Goal: Entertainment & Leisure: Browse casually

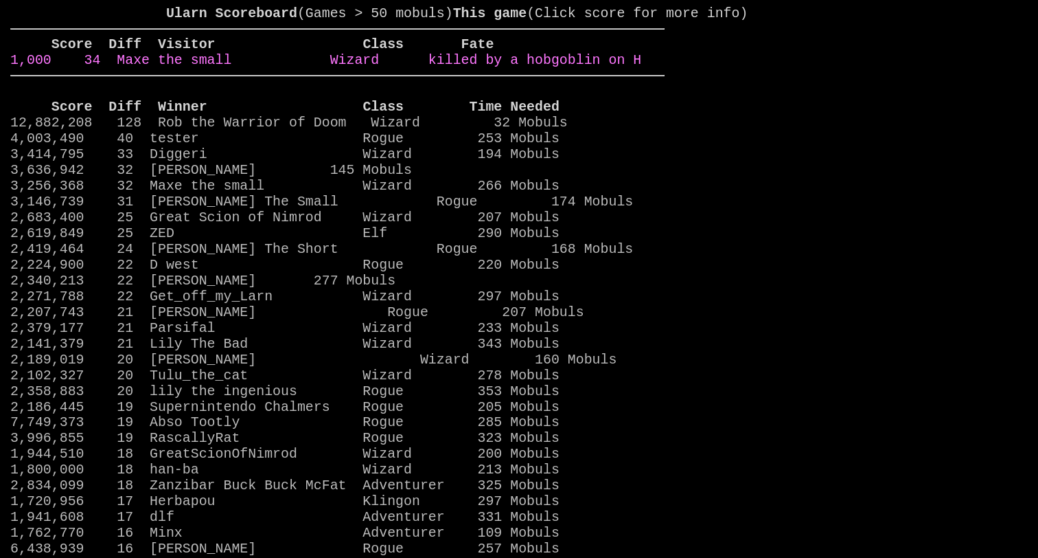
click at [565, 68] on link "1,000 34 Maxe the small Wizard killed by a hobgoblin on H" at bounding box center [325, 60] width 631 height 16
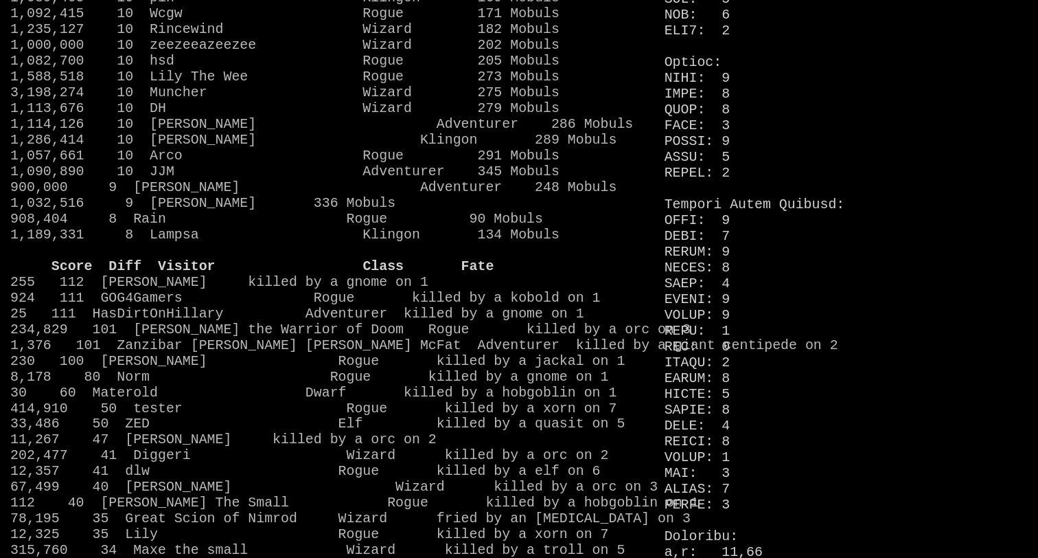
scroll to position [1018, 0]
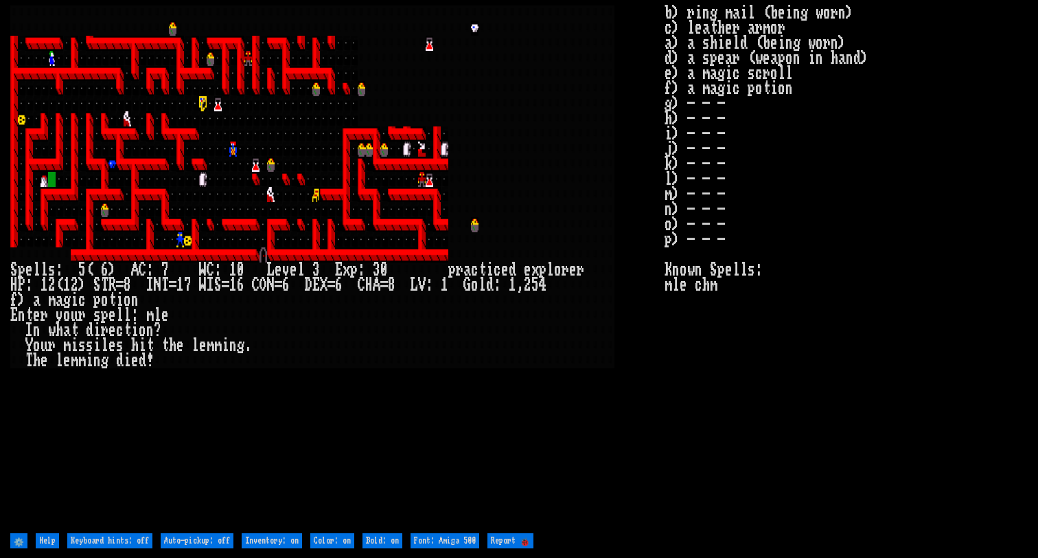
click at [321, 425] on larn at bounding box center [337, 267] width 654 height 524
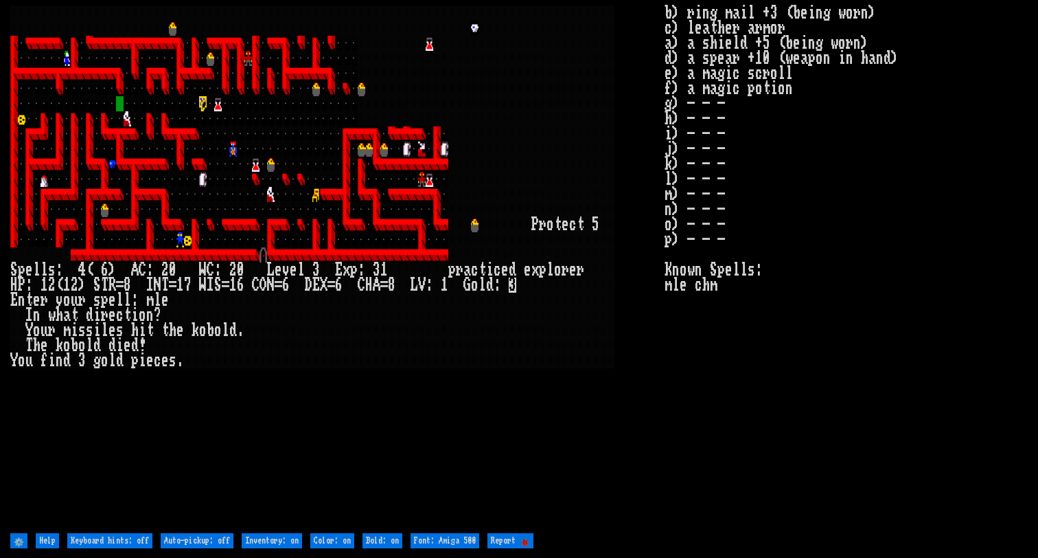
click at [365, 406] on larn at bounding box center [337, 267] width 654 height 524
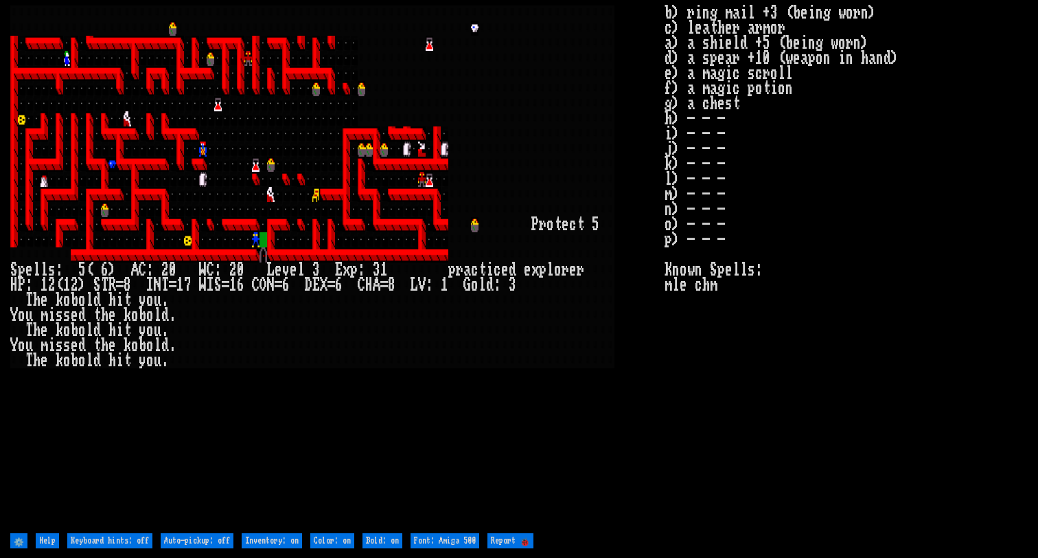
click at [405, 391] on larn at bounding box center [337, 267] width 654 height 524
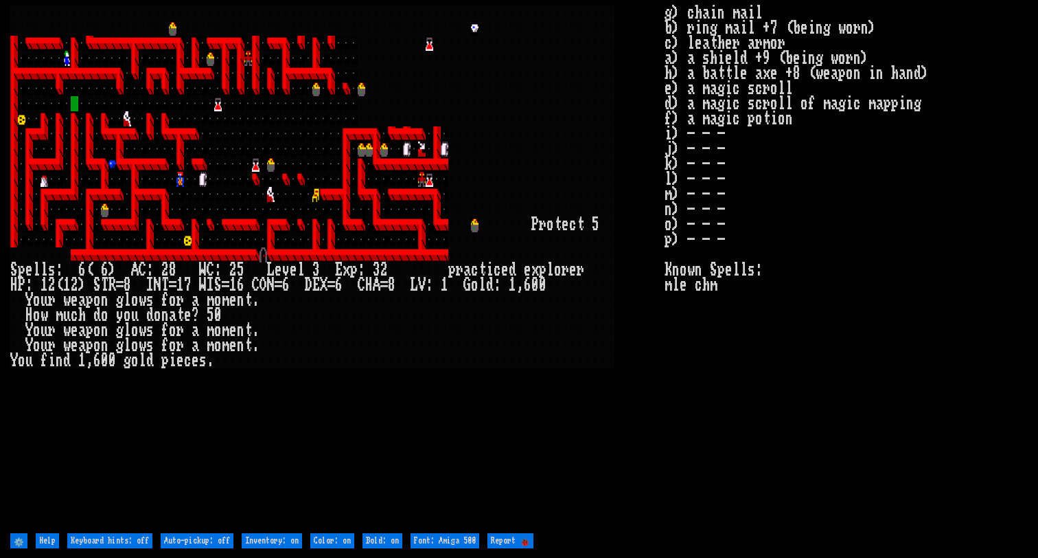
click at [523, 422] on larn at bounding box center [337, 267] width 654 height 524
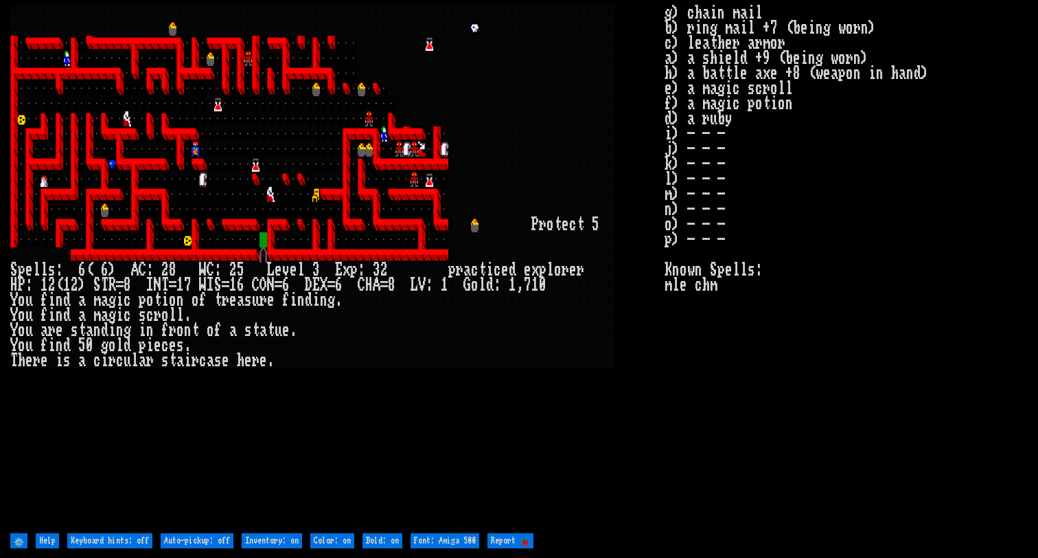
click at [453, 427] on larn at bounding box center [337, 267] width 654 height 524
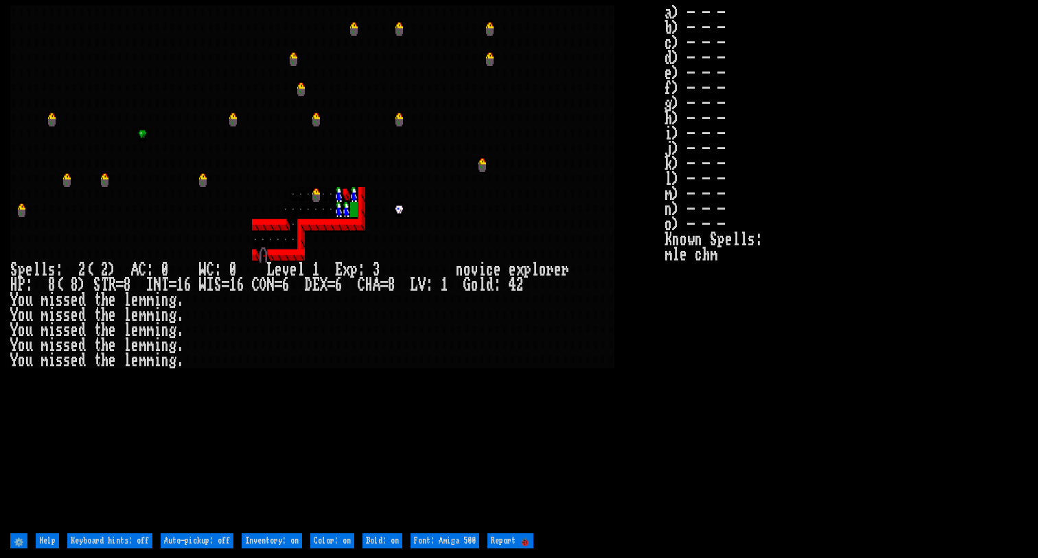
click at [497, 395] on larn at bounding box center [337, 267] width 654 height 524
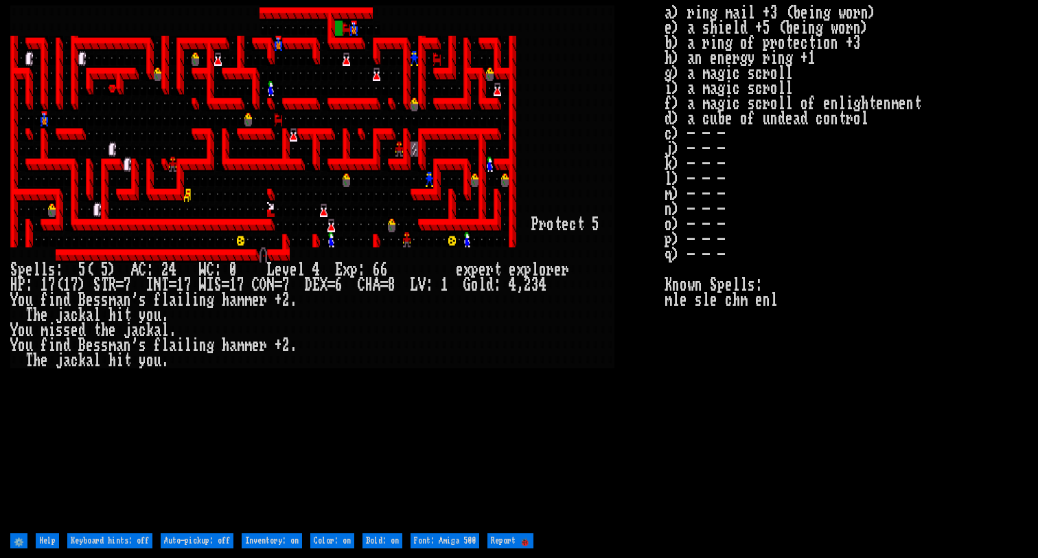
click at [507, 430] on larn at bounding box center [337, 267] width 654 height 524
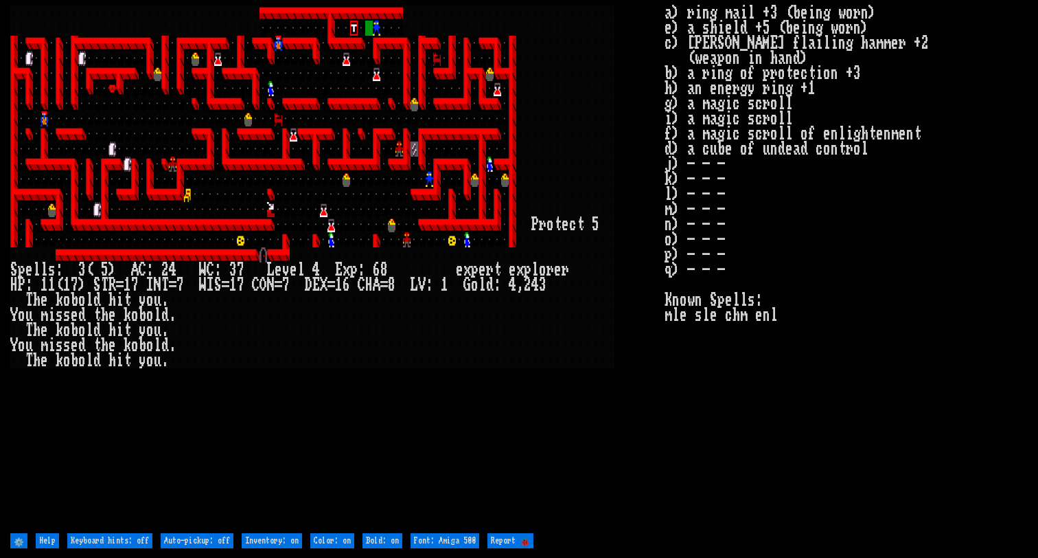
click at [624, 413] on larn at bounding box center [337, 267] width 654 height 524
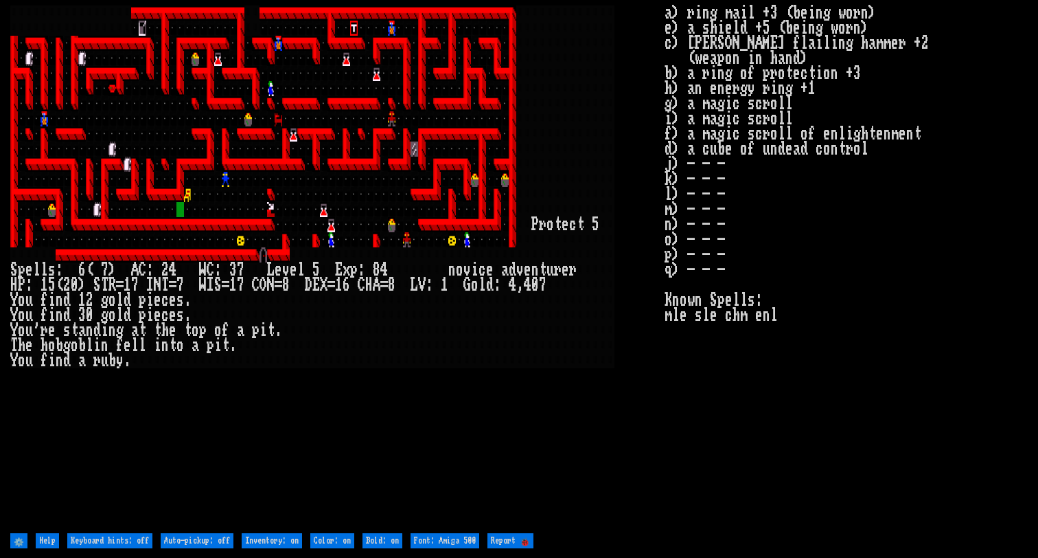
click at [472, 387] on larn at bounding box center [337, 267] width 654 height 524
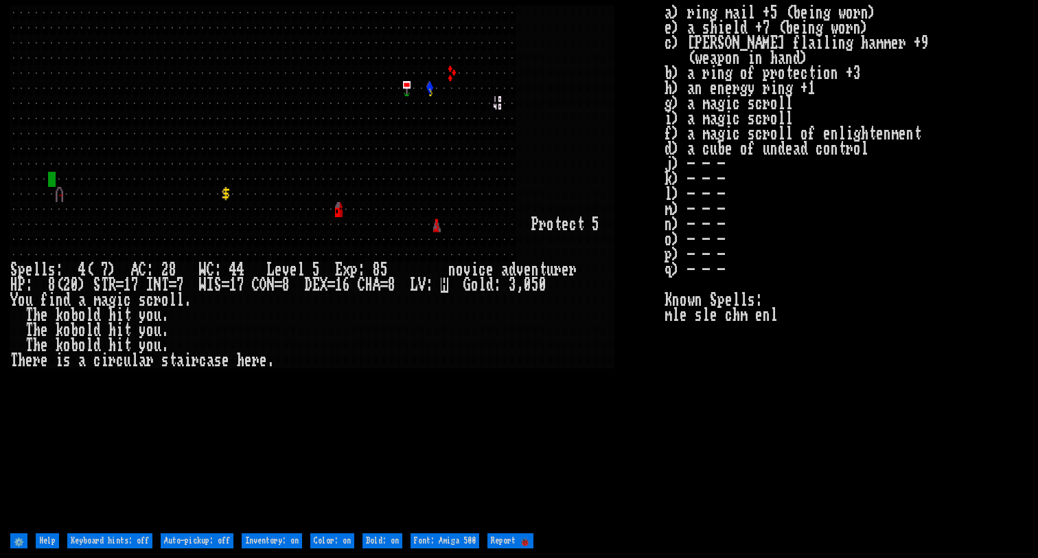
click at [687, 392] on stats "a) ring mail +5 (being worn) e) a shield +7 (being worn) c) Bessman's flailing …" at bounding box center [846, 267] width 363 height 524
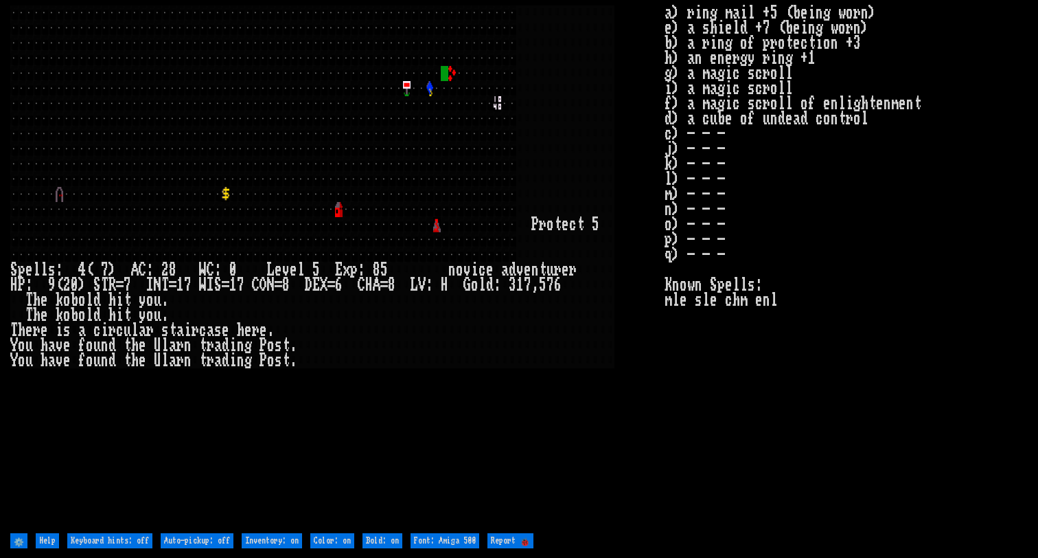
click at [425, 426] on larn at bounding box center [337, 267] width 654 height 524
click at [601, 374] on larn at bounding box center [337, 267] width 654 height 524
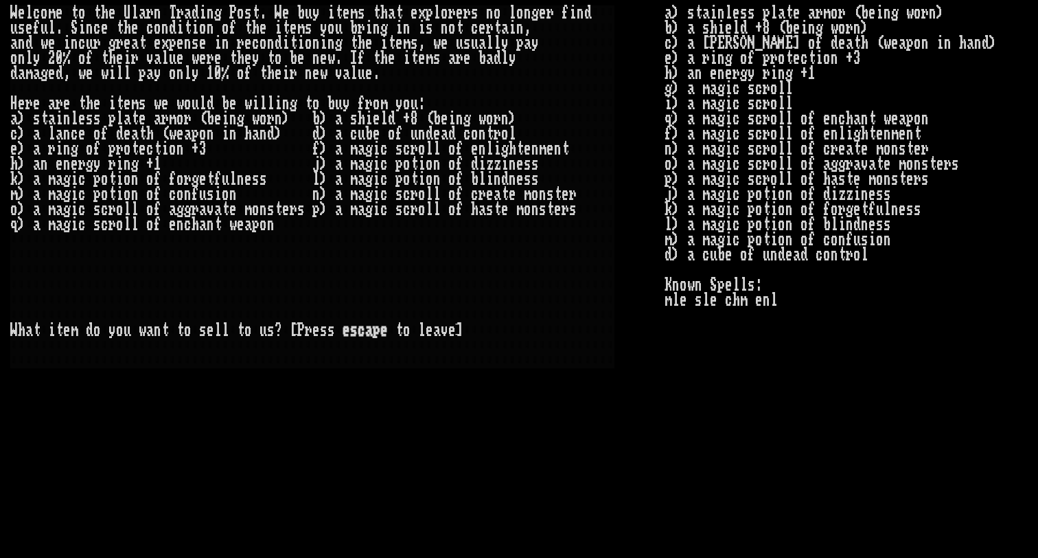
click at [568, 415] on larn "W e l c o m e t o t h e U l a r n T r a d i n g P o s t . W e b u y i t e m s t…" at bounding box center [337, 267] width 654 height 524
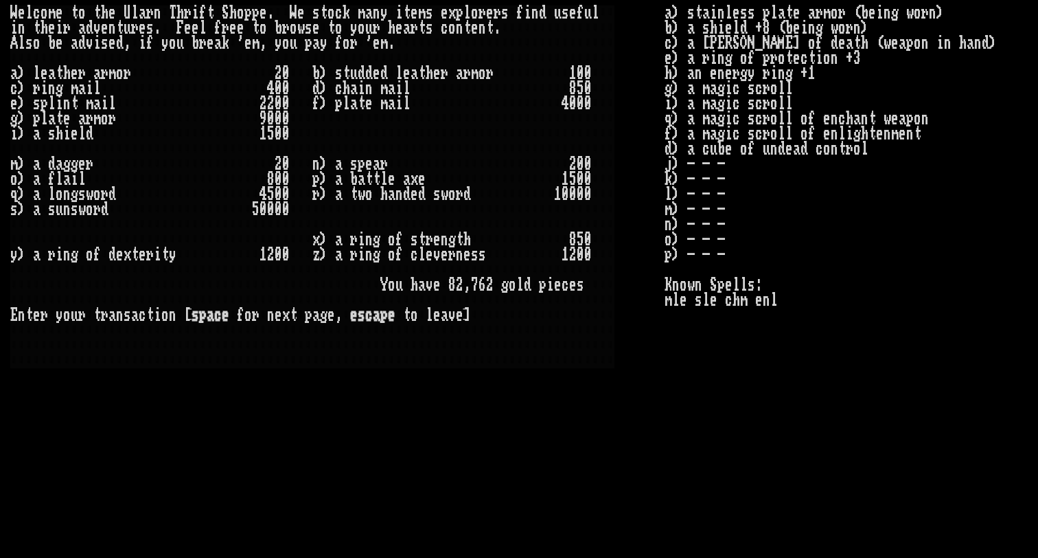
click at [420, 428] on larn "W e l c o m e t o t h e U l a r n T h r i f t S h o p p e . W e s t o c k m a n…" at bounding box center [337, 267] width 654 height 524
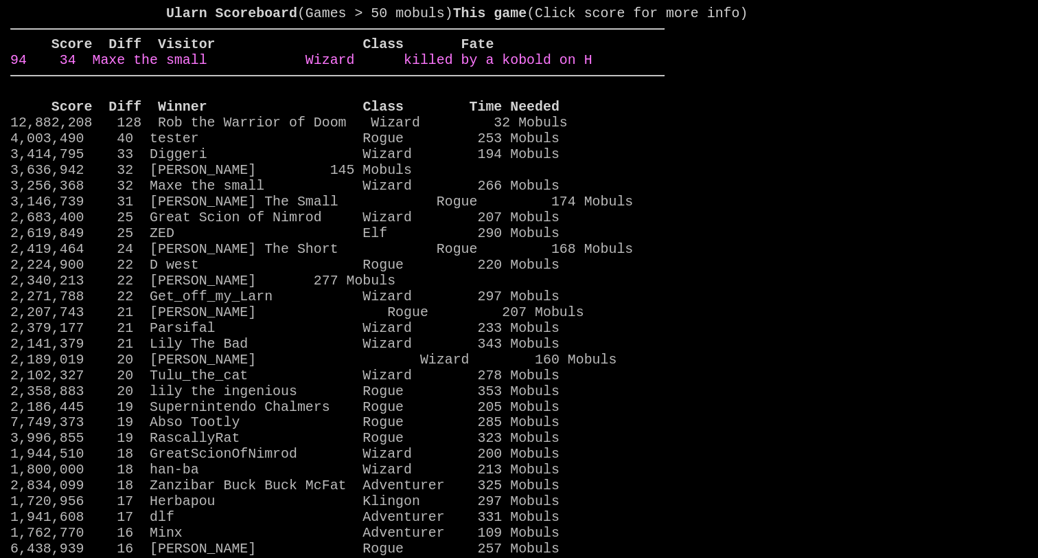
click at [571, 68] on link "94 34 Maxe the small Wizard killed by a kobold on H" at bounding box center [301, 60] width 582 height 16
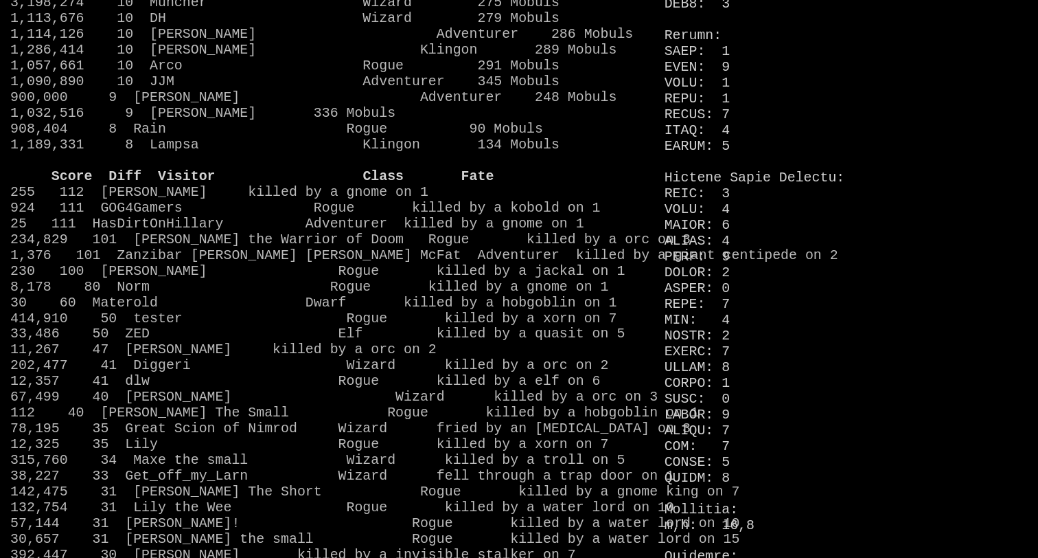
scroll to position [1110, 0]
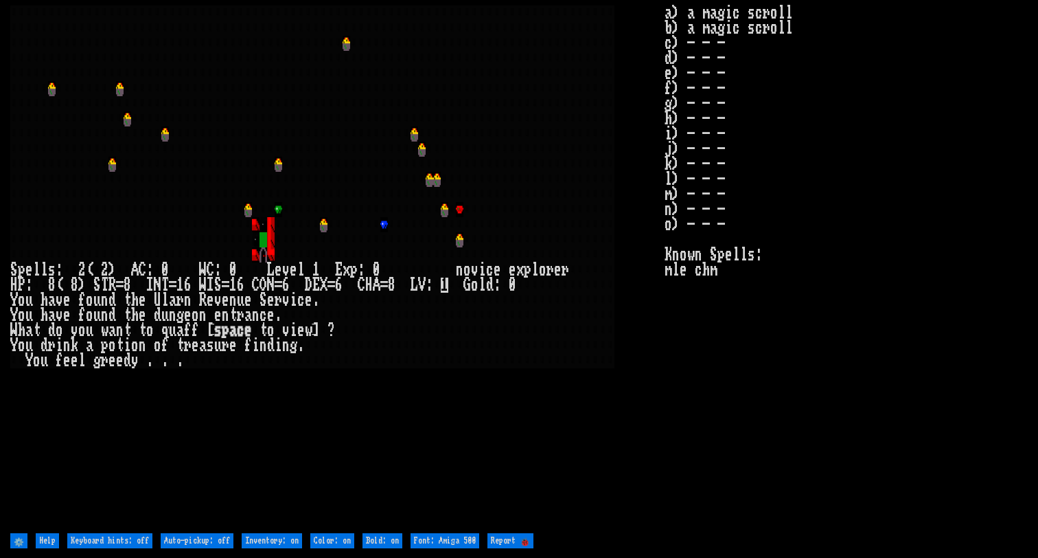
click at [503, 434] on larn at bounding box center [337, 267] width 654 height 524
